Goal: Transaction & Acquisition: Subscribe to service/newsletter

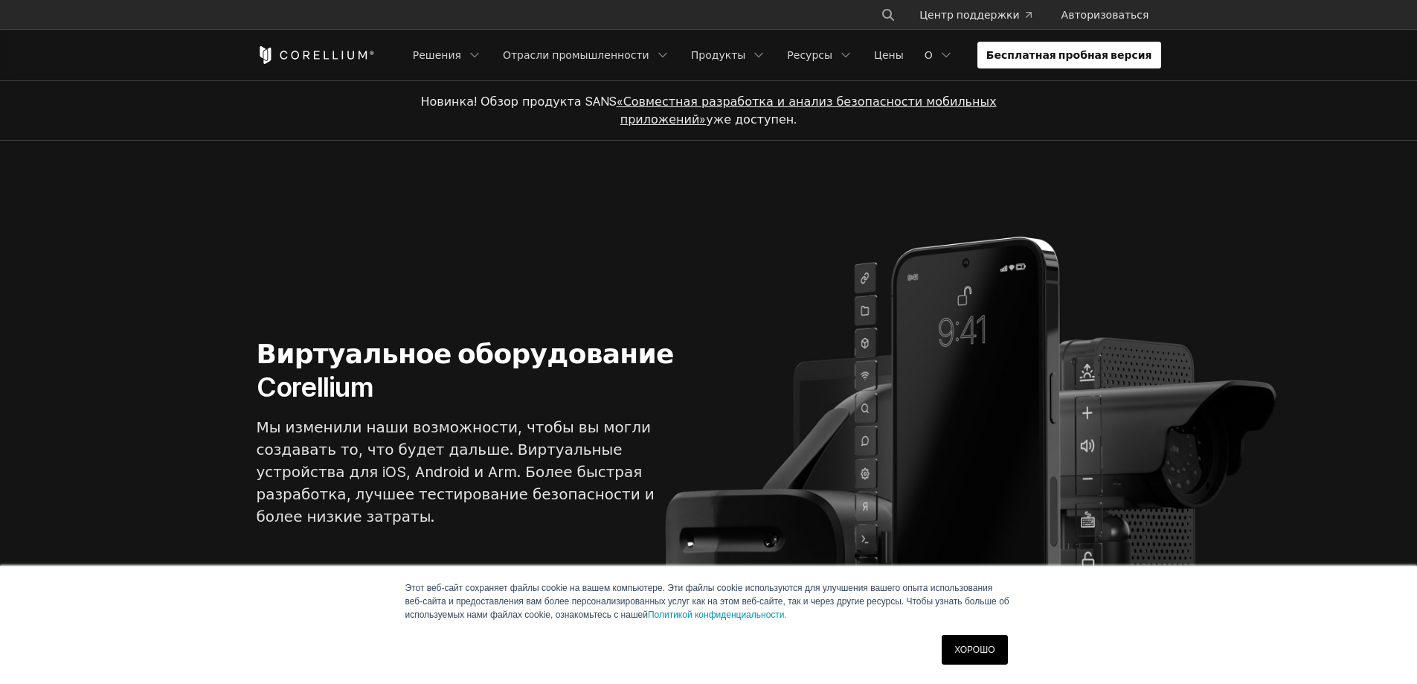
click at [1087, 64] on link "Бесплатная пробная версия" at bounding box center [1069, 55] width 184 height 27
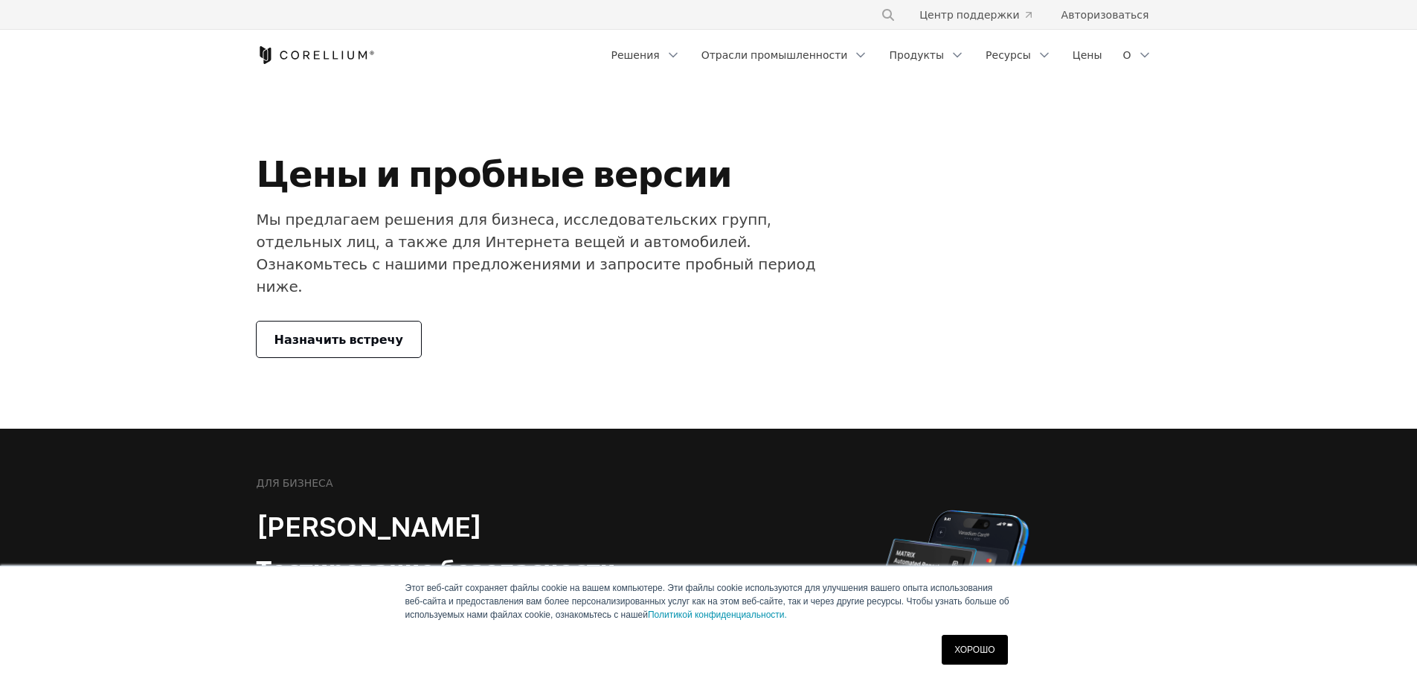
click at [350, 332] on font "Назначить встречу" at bounding box center [338, 339] width 129 height 15
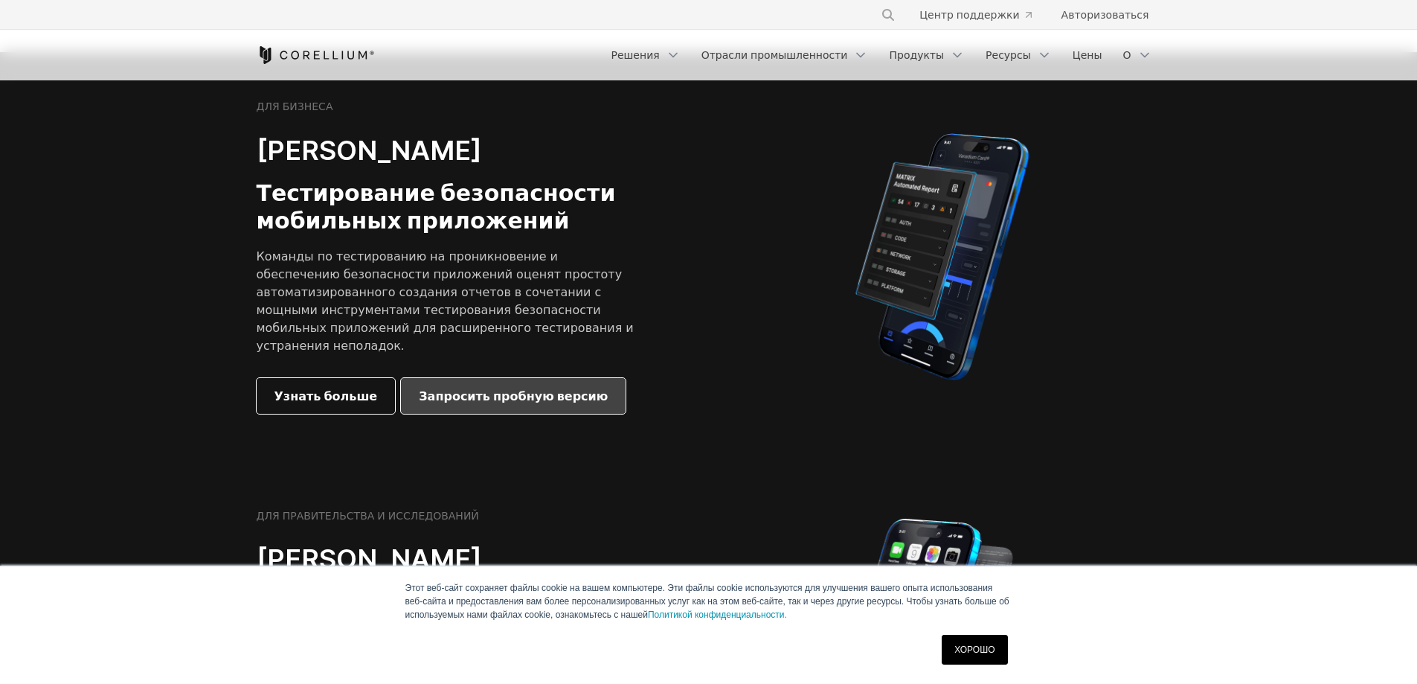
scroll to position [372, 0]
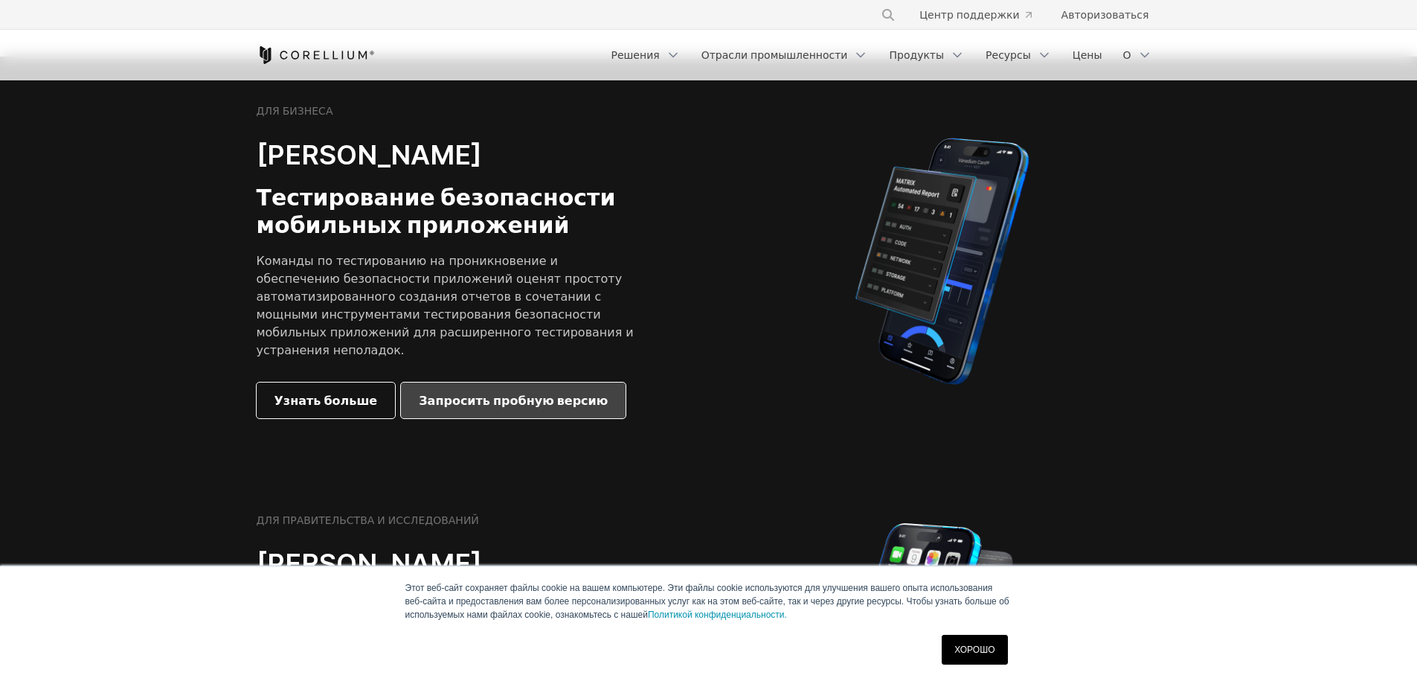
click at [515, 382] on link "Запросить пробную версию" at bounding box center [513, 400] width 225 height 36
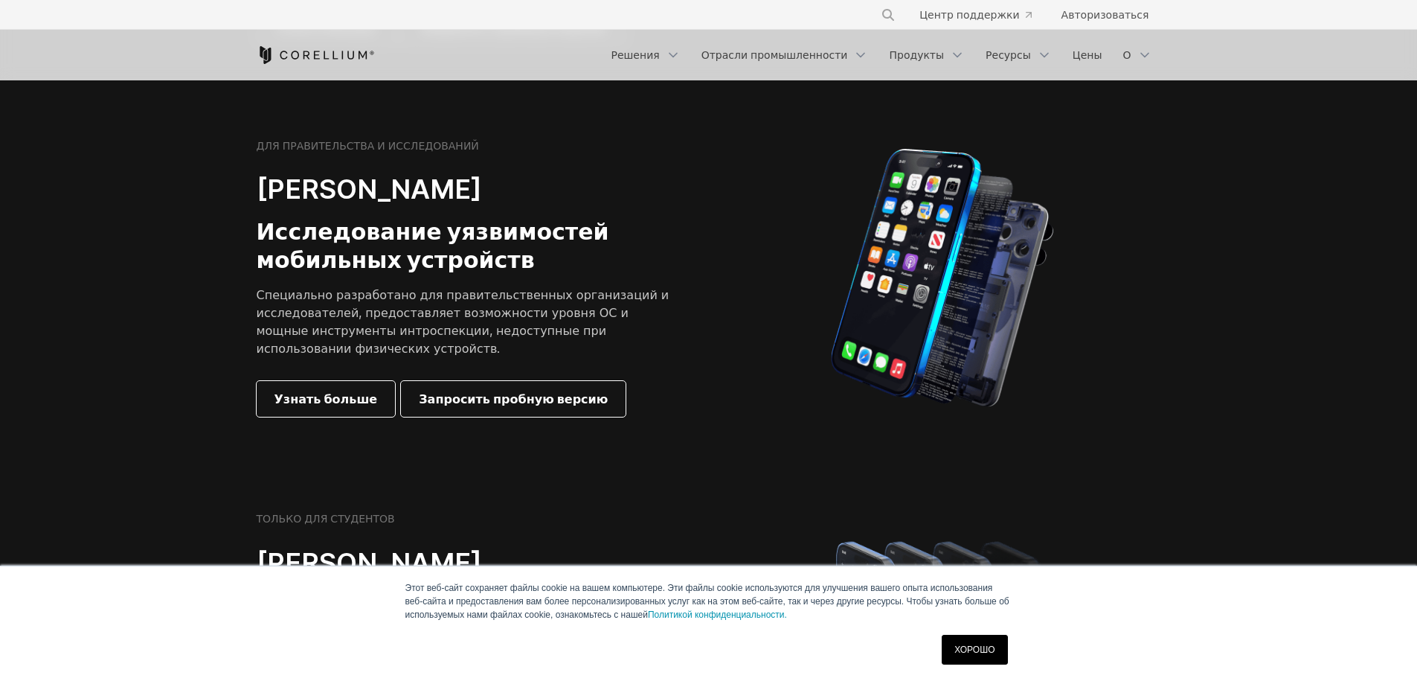
scroll to position [1041, 0]
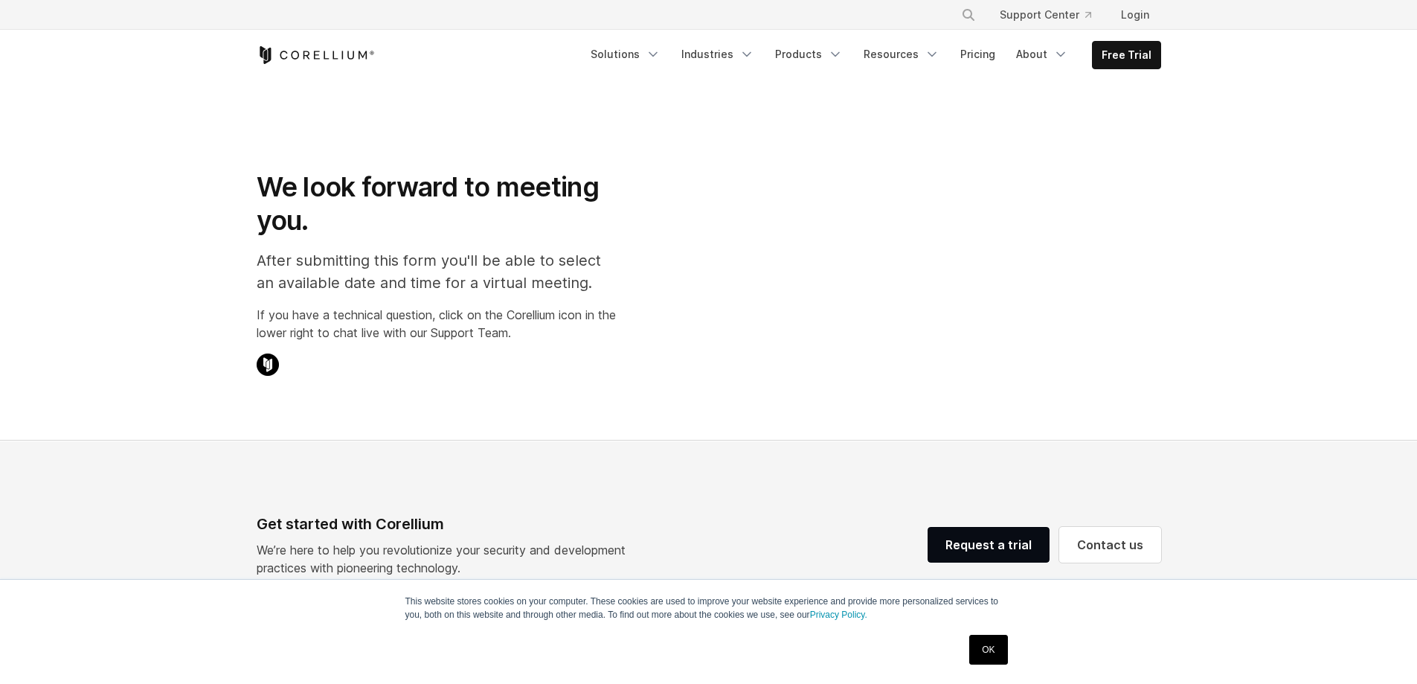
select select "**"
